Goal: Information Seeking & Learning: Learn about a topic

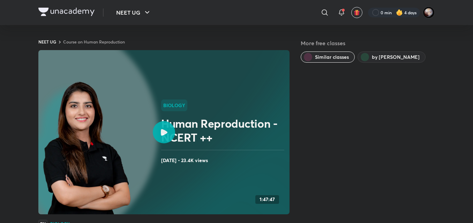
click at [60, 12] on img at bounding box center [66, 12] width 56 height 8
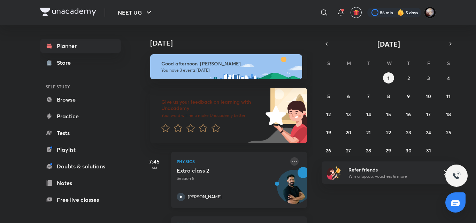
click at [290, 162] on icon at bounding box center [294, 162] width 8 height 8
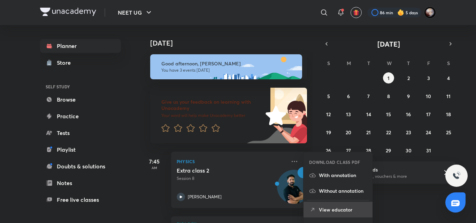
click at [338, 207] on p "View educator" at bounding box center [343, 209] width 48 height 7
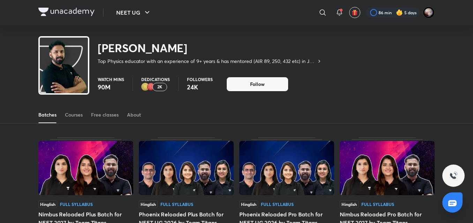
click at [81, 112] on div "Courses" at bounding box center [74, 115] width 18 height 7
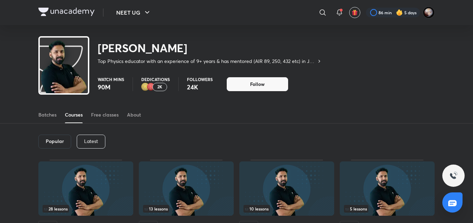
click at [93, 141] on p "Latest" at bounding box center [91, 142] width 14 height 6
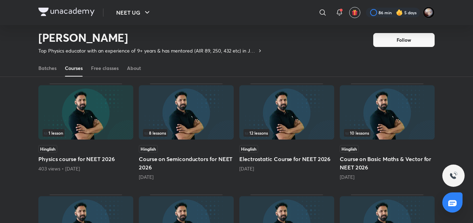
scroll to position [167, 0]
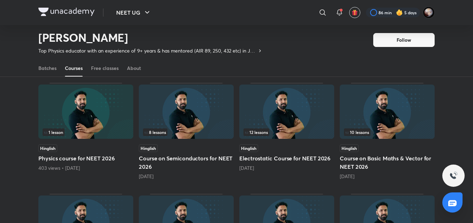
click at [167, 158] on h5 "Course on Semiconductors for NEET 2026" at bounding box center [186, 162] width 95 height 17
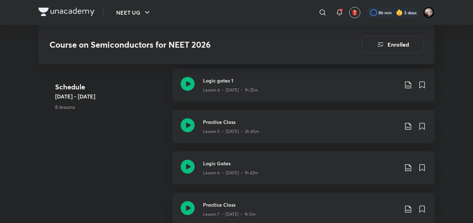
scroll to position [536, 0]
click at [182, 122] on icon at bounding box center [188, 125] width 14 height 14
